Goal: Find contact information: Find contact information

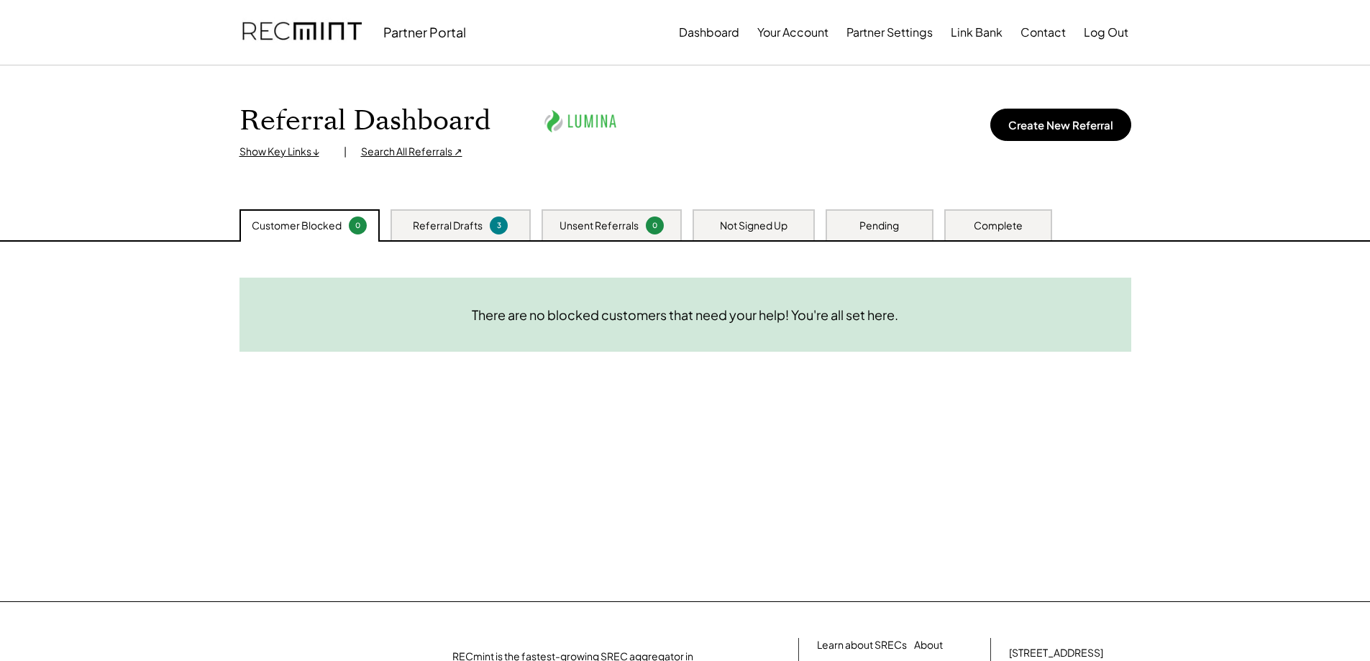
click at [778, 220] on div "Not Signed Up" at bounding box center [754, 226] width 68 height 14
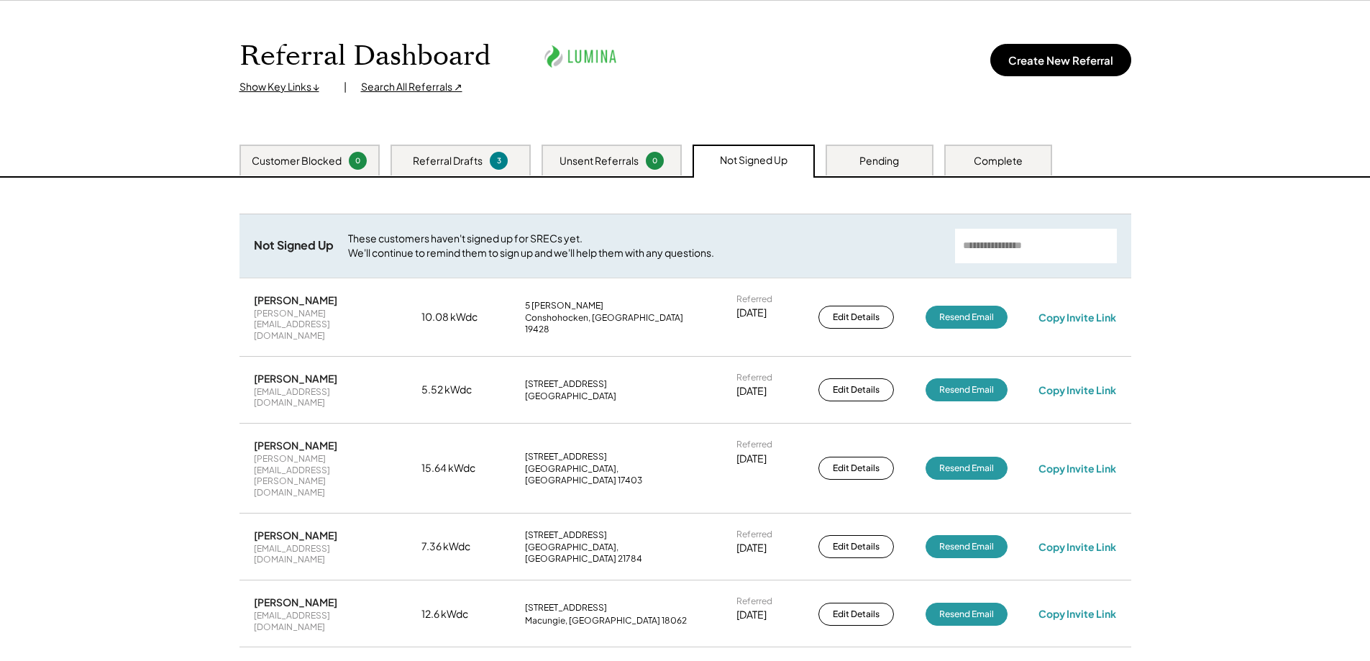
scroll to position [72, 0]
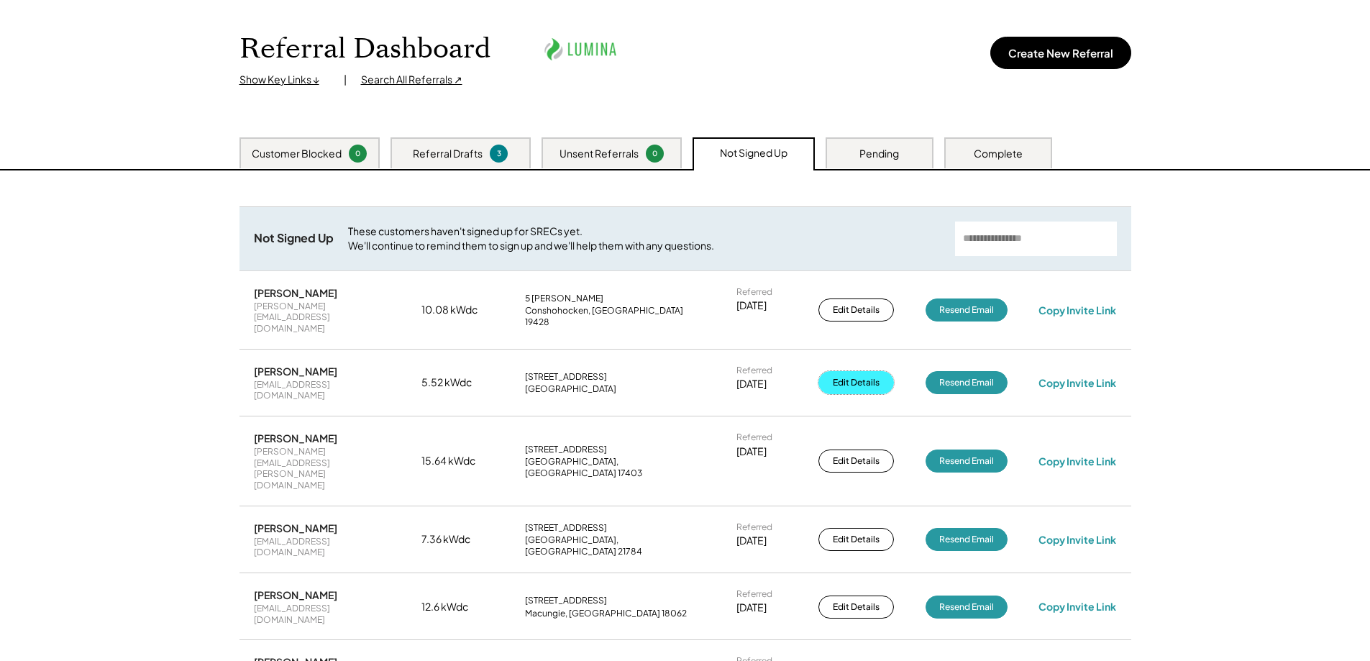
click at [858, 371] on button "Edit Details" at bounding box center [857, 382] width 76 height 23
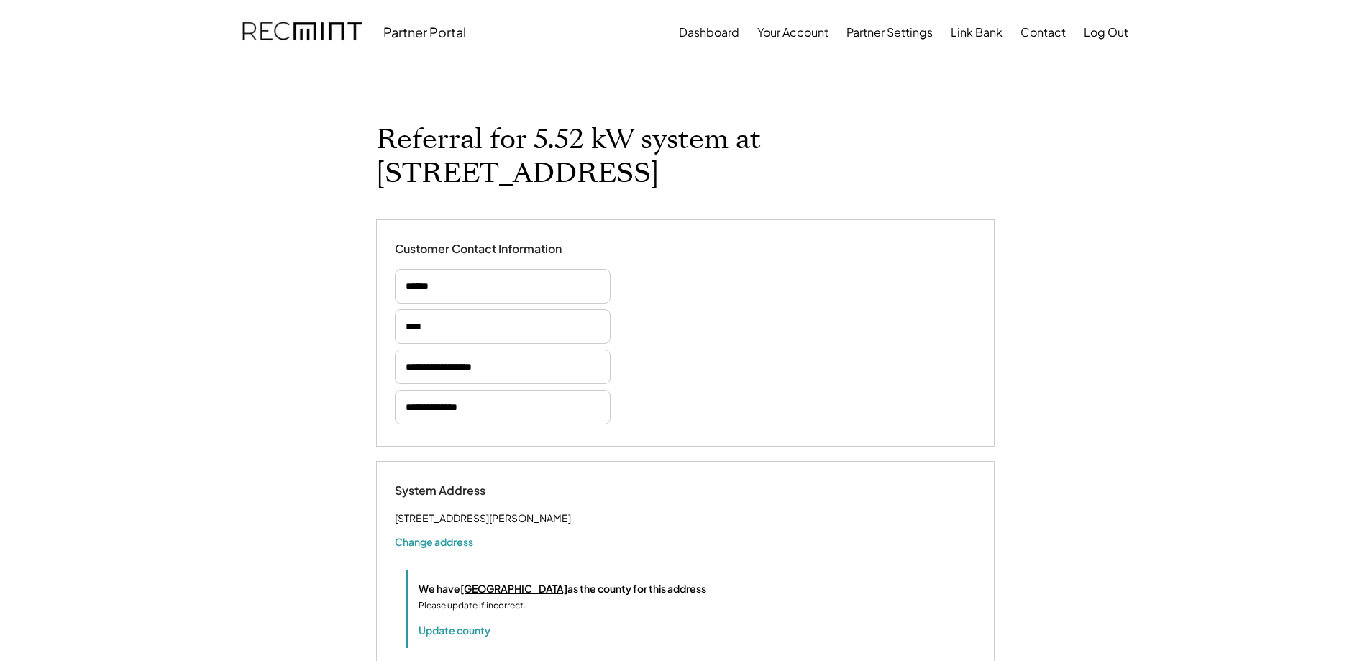
select select "*********"
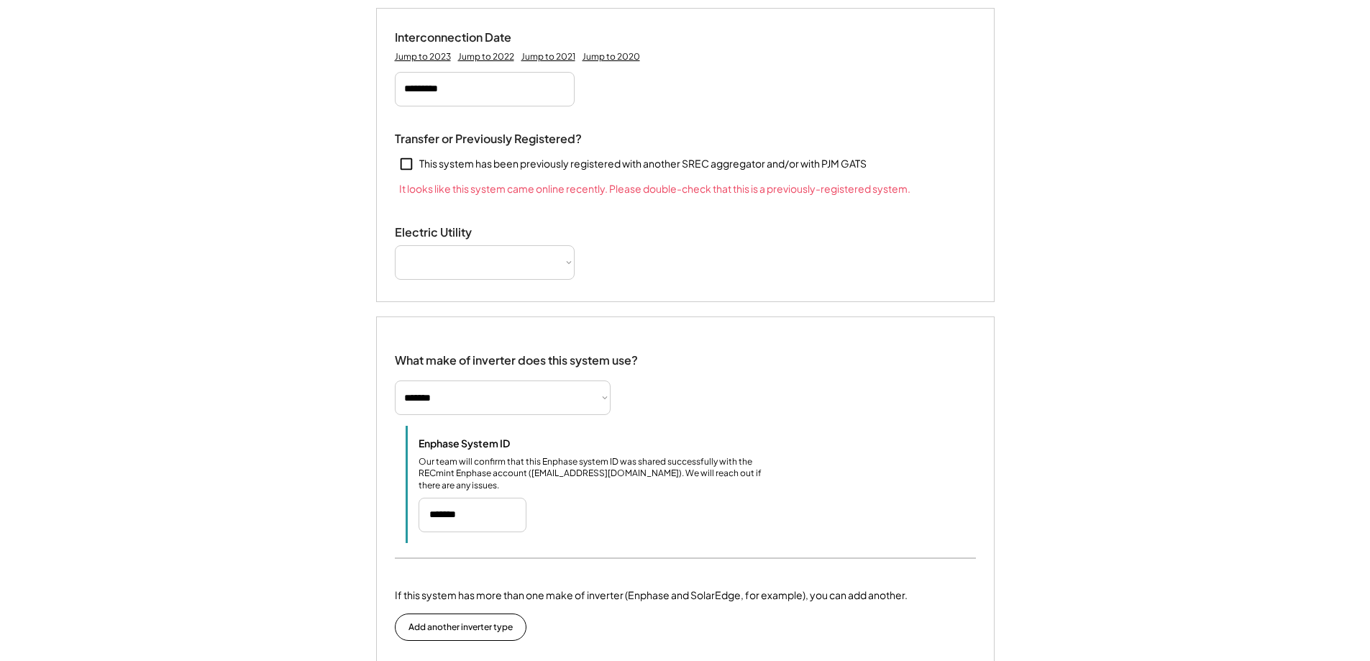
select select "**********"
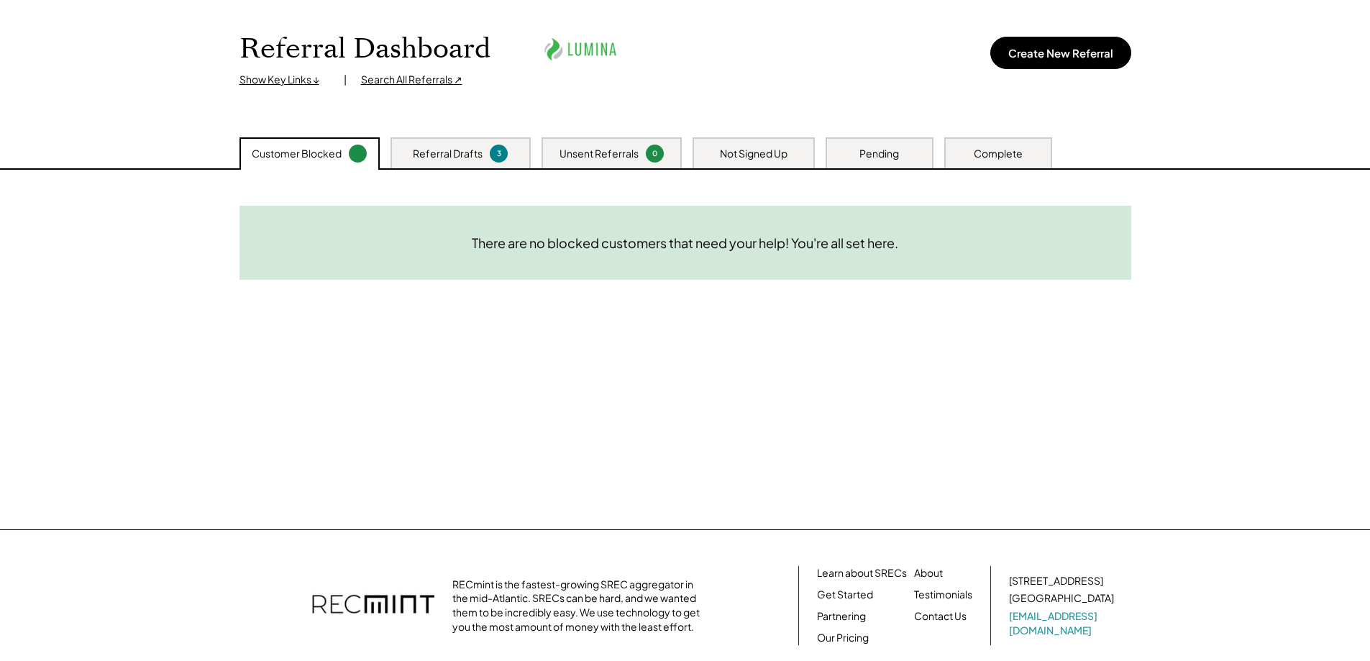
click at [786, 150] on div "Not Signed Up" at bounding box center [754, 154] width 68 height 14
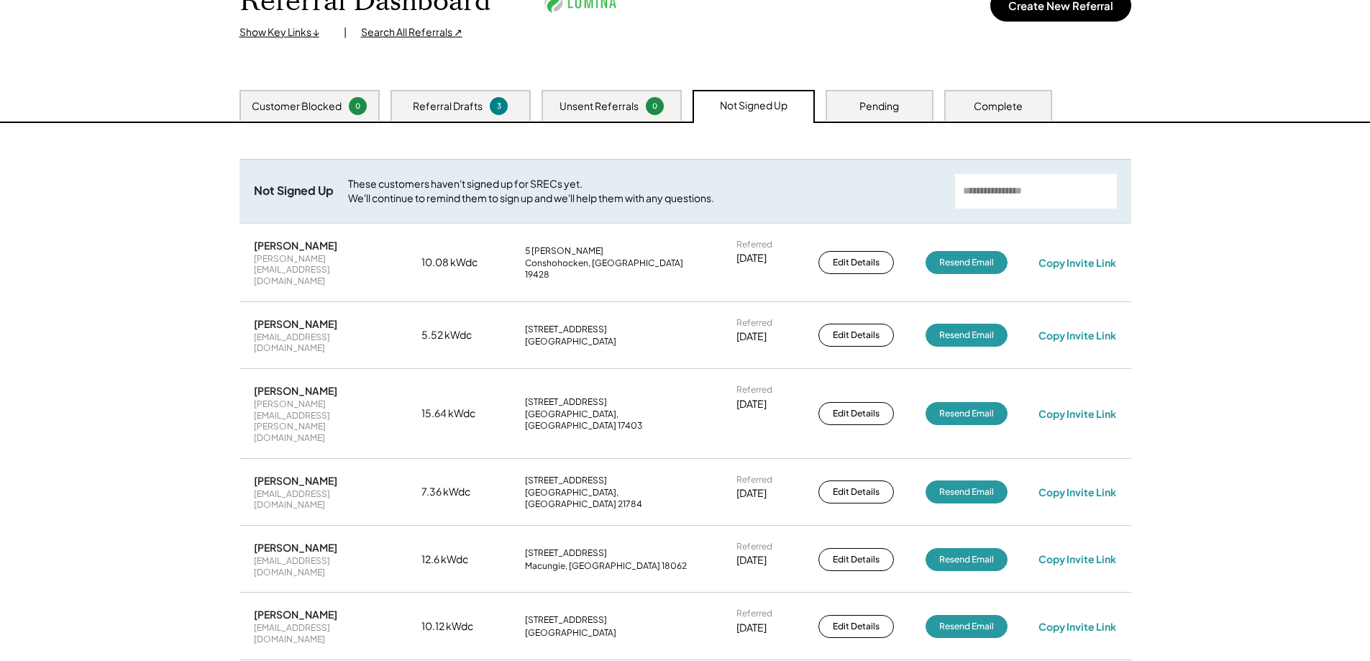
scroll to position [144, 0]
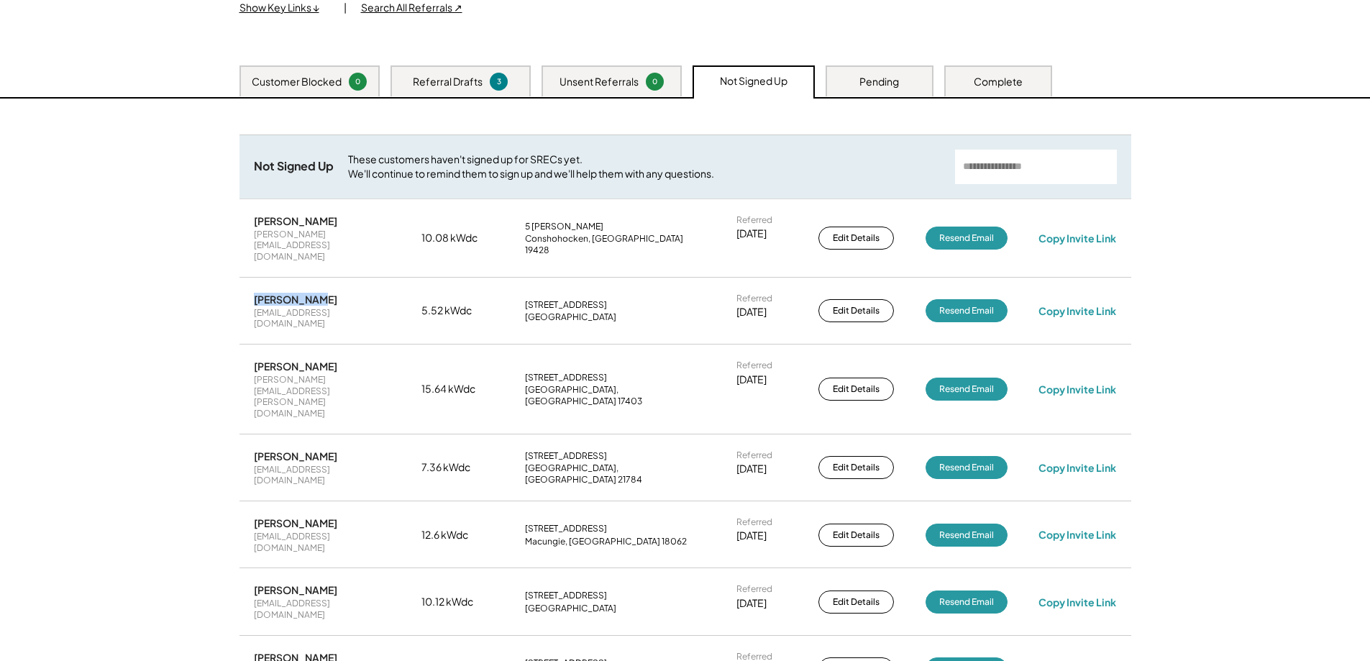
drag, startPoint x: 319, startPoint y: 277, endPoint x: 251, endPoint y: 281, distance: 67.7
click at [251, 281] on div "[PERSON_NAME] [EMAIL_ADDRESS][DOMAIN_NAME] 5.52 kWdc [STREET_ADDRESS][PERSON_NA…" at bounding box center [686, 310] width 892 height 65
copy div "[PERSON_NAME]"
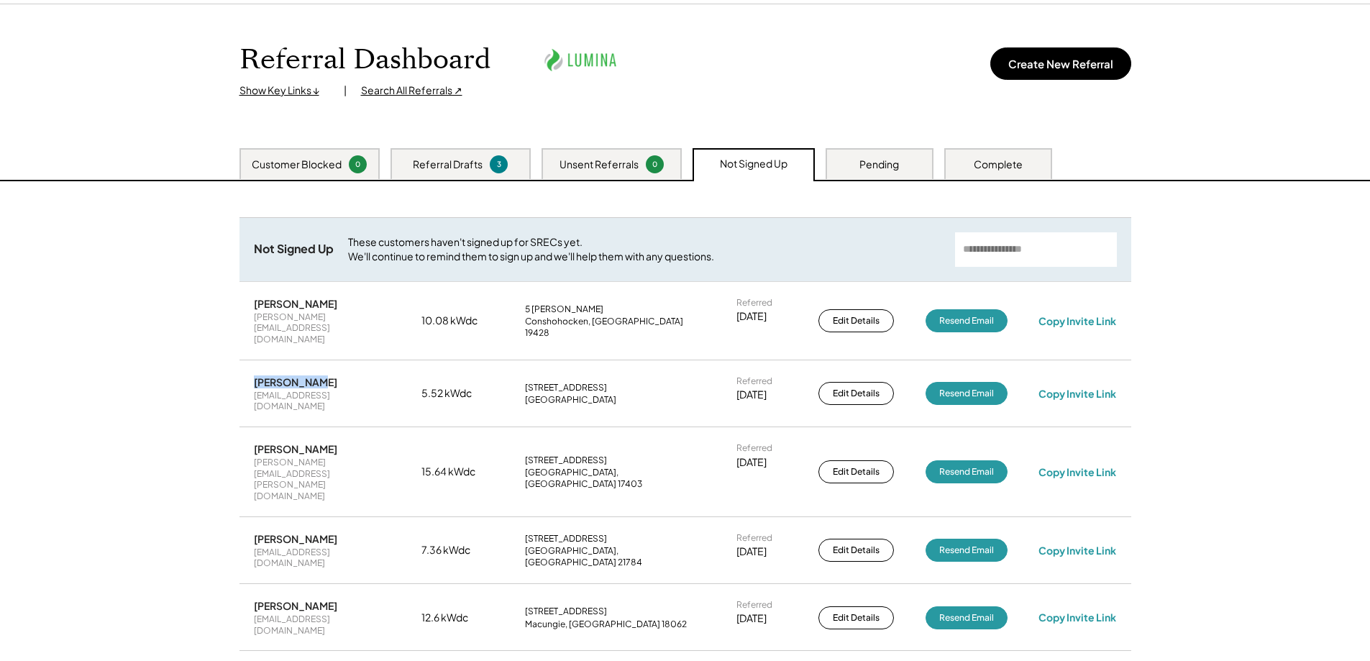
scroll to position [0, 0]
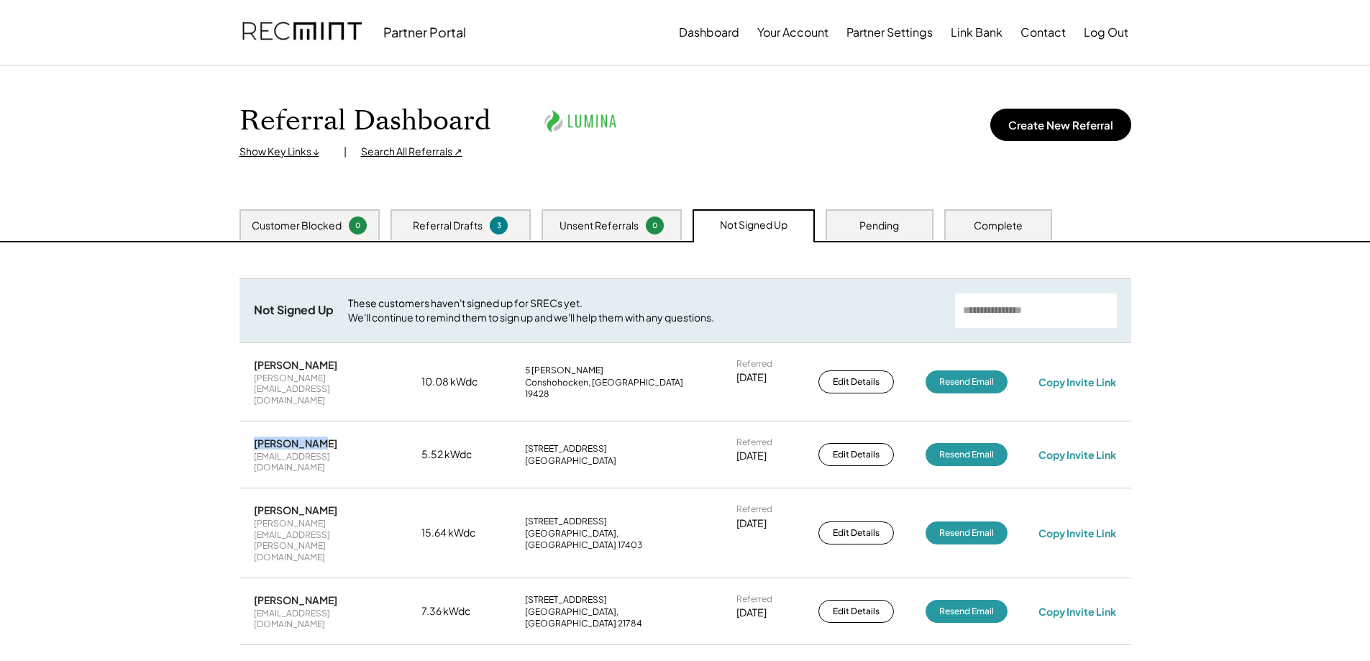
copy div "[PERSON_NAME]"
click at [1037, 35] on button "Contact" at bounding box center [1043, 32] width 45 height 29
